Goal: Task Accomplishment & Management: Use online tool/utility

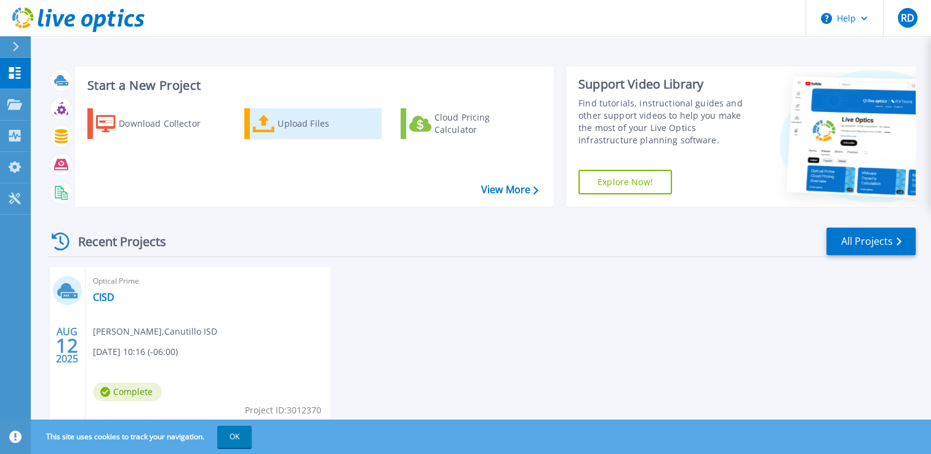
click at [304, 127] on div "Upload Files" at bounding box center [326, 123] width 98 height 25
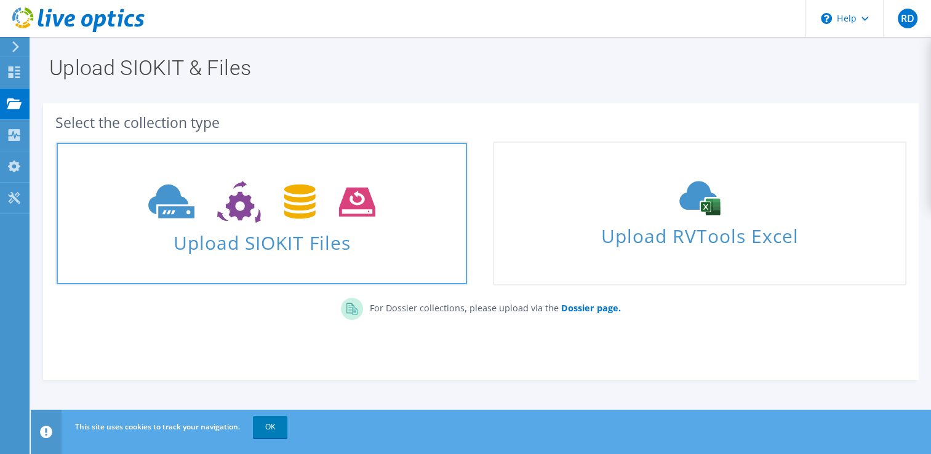
click at [262, 220] on icon at bounding box center [261, 202] width 227 height 42
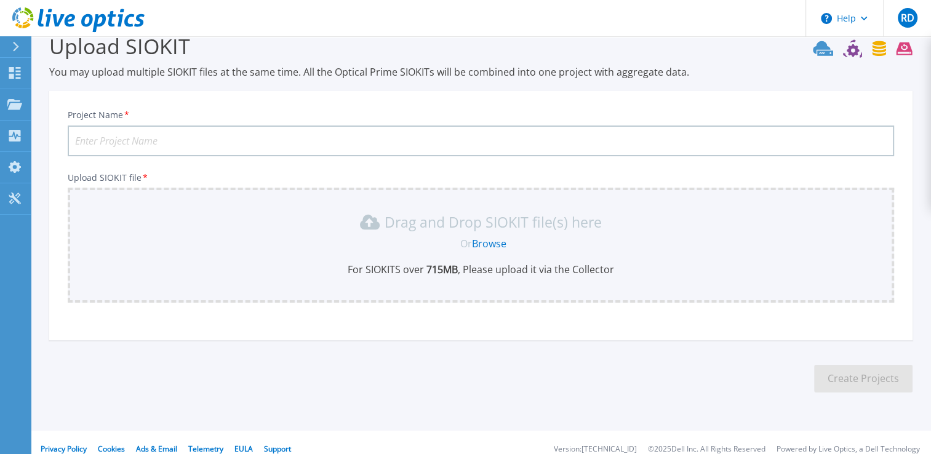
scroll to position [34, 0]
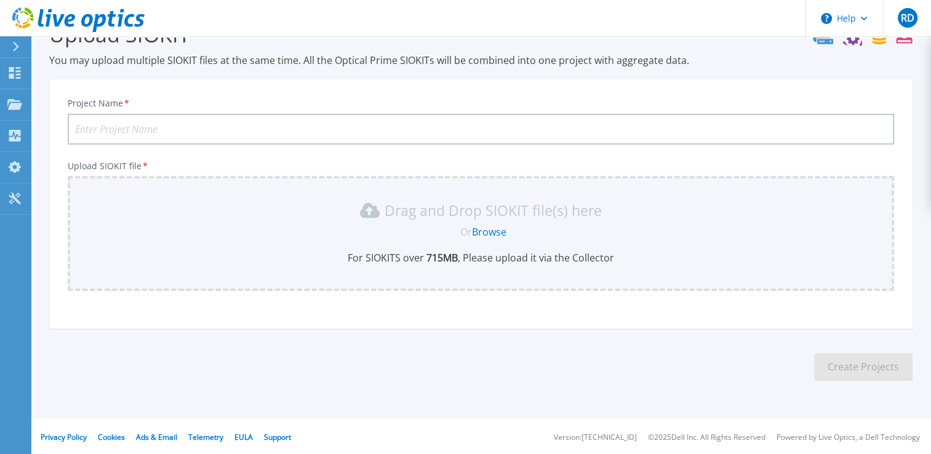
click at [129, 129] on input "Project Name *" at bounding box center [481, 129] width 826 height 31
type input "CISD"
click at [279, 221] on div "Drag and Drop SIOKIT file(s) here Or Browse For SIOKITS over 715 MB , Please up…" at bounding box center [480, 233] width 811 height 64
click at [281, 215] on div "Drag and Drop SIOKIT file(s) here" at bounding box center [480, 211] width 811 height 20
click at [282, 215] on div "Drag and Drop SIOKIT file(s) here" at bounding box center [480, 211] width 811 height 20
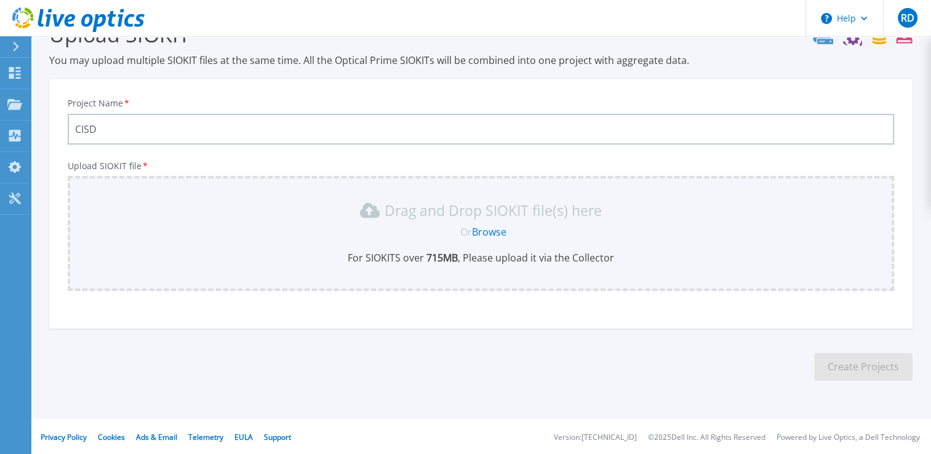
click at [282, 215] on div "Drag and Drop SIOKIT file(s) here" at bounding box center [480, 211] width 811 height 20
click at [499, 229] on link "Browse" at bounding box center [489, 232] width 34 height 14
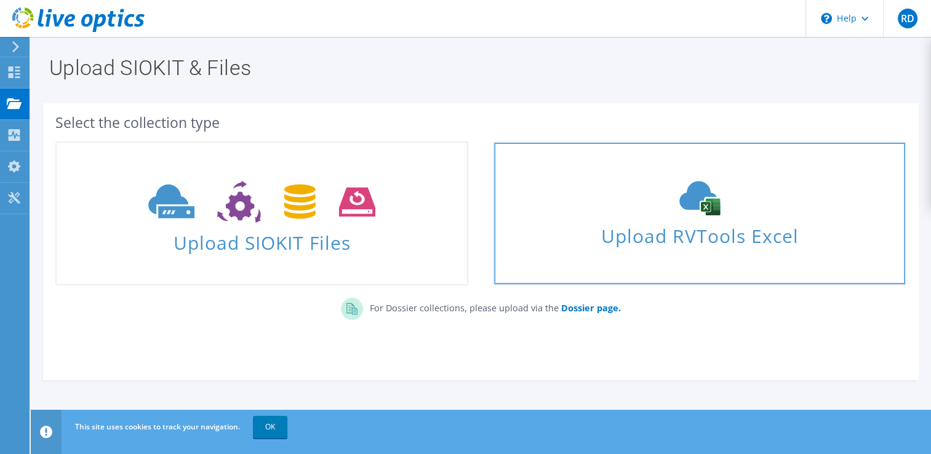
click at [657, 228] on span "Upload RVTools Excel" at bounding box center [699, 233] width 410 height 26
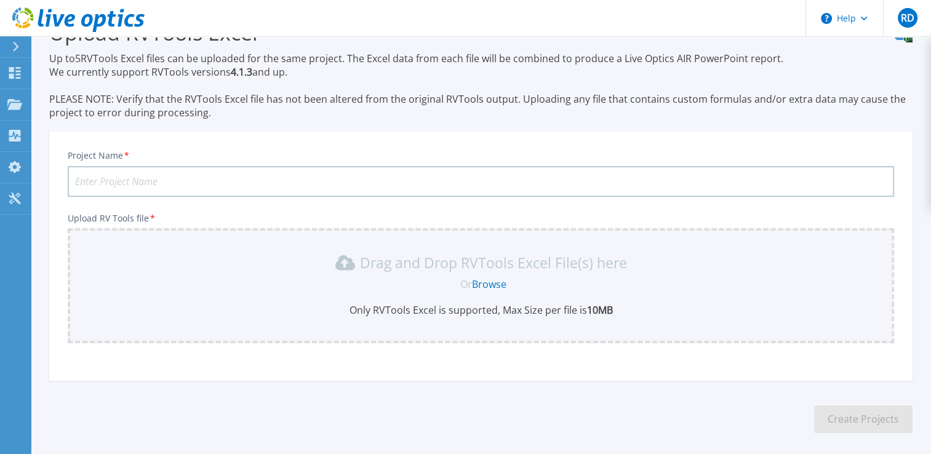
scroll to position [89, 0]
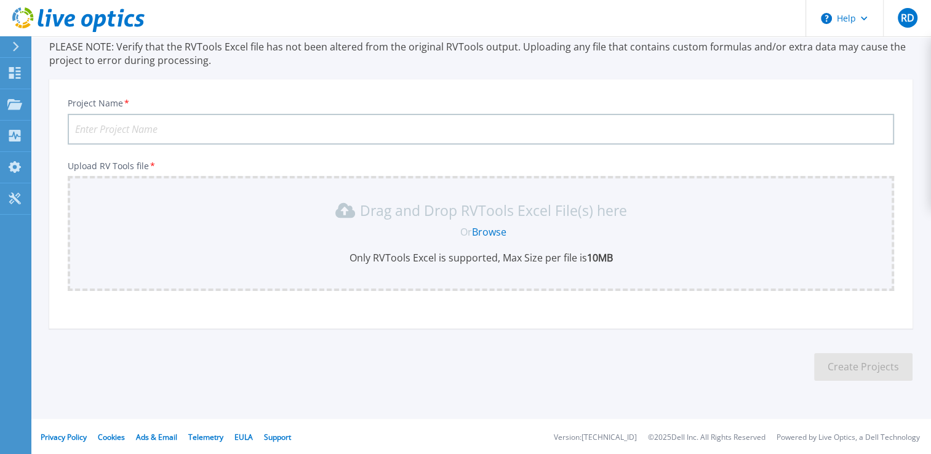
click at [492, 232] on link "Browse" at bounding box center [489, 232] width 34 height 14
